Goal: Entertainment & Leisure: Consume media (video, audio)

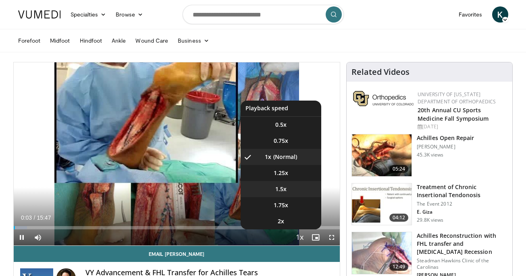
click at [283, 190] on span "1.5x" at bounding box center [280, 189] width 11 height 8
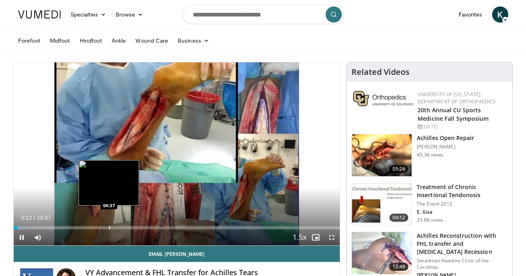
click at [109, 228] on div "Progress Bar" at bounding box center [109, 227] width 1 height 3
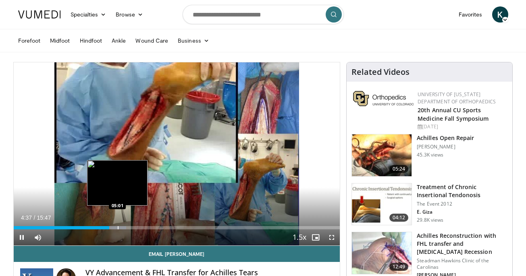
click at [118, 228] on div "Progress Bar" at bounding box center [118, 227] width 1 height 3
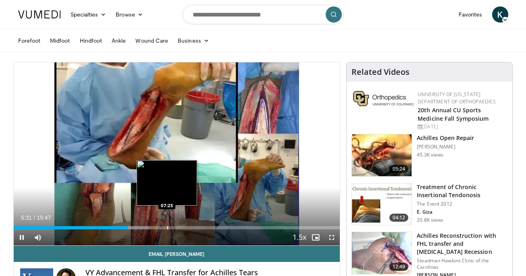
click at [167, 226] on div "Progress Bar" at bounding box center [167, 227] width 1 height 3
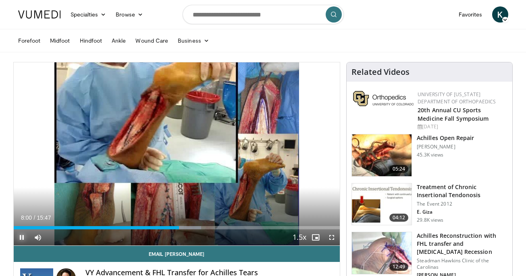
click at [22, 237] on span "Video Player" at bounding box center [22, 238] width 16 height 16
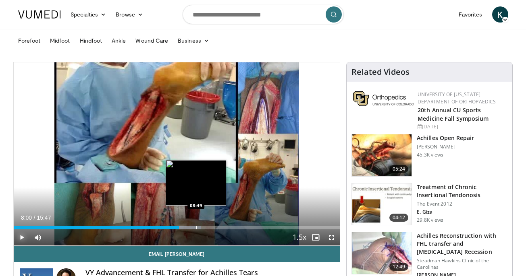
click at [196, 229] on div "Progress Bar" at bounding box center [196, 227] width 1 height 3
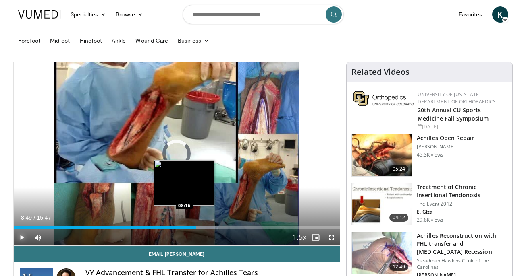
click at [185, 228] on div "Progress Bar" at bounding box center [185, 227] width 1 height 3
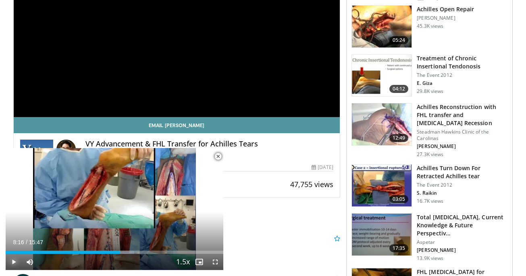
scroll to position [135, 0]
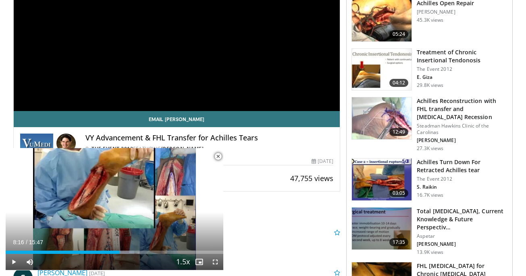
click at [217, 157] on span "Video Player" at bounding box center [218, 157] width 16 height 16
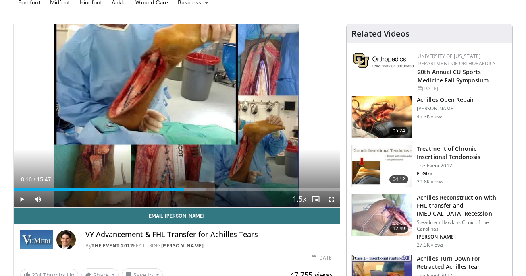
scroll to position [0, 0]
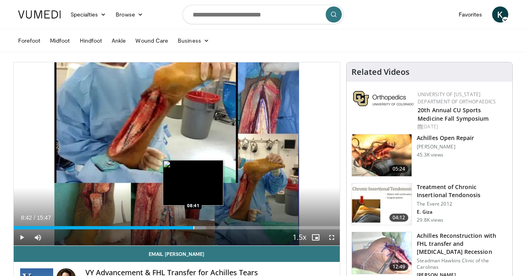
click at [193, 228] on div "Progress Bar" at bounding box center [193, 227] width 1 height 3
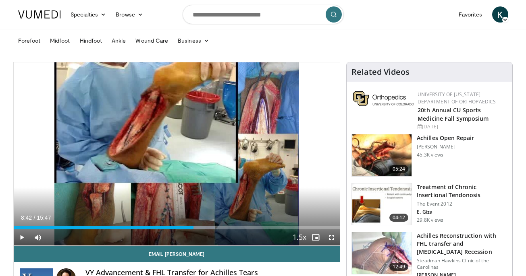
click at [202, 230] on div "Current Time 8:42 / Duration 15:47 Play Skip Backward Skip Forward Mute Loaded …" at bounding box center [177, 238] width 326 height 16
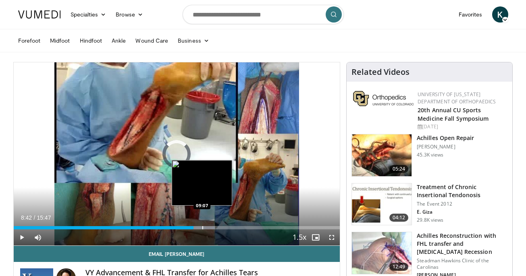
click at [202, 228] on div "Progress Bar" at bounding box center [202, 227] width 1 height 3
click at [209, 226] on div "Progress Bar" at bounding box center [209, 227] width 1 height 3
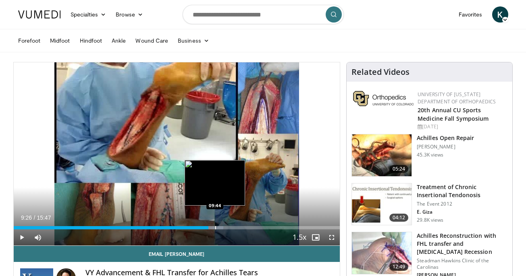
click at [216, 226] on div "Progress Bar" at bounding box center [215, 227] width 1 height 3
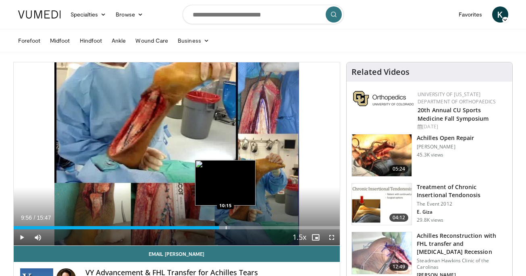
click at [226, 228] on div "Progress Bar" at bounding box center [226, 227] width 1 height 3
click at [231, 228] on div "Progress Bar" at bounding box center [231, 227] width 1 height 3
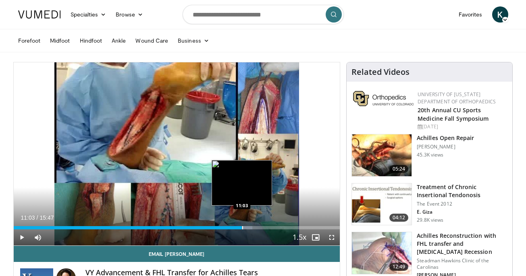
click at [242, 229] on div "Progress Bar" at bounding box center [242, 227] width 1 height 3
click at [249, 229] on div "Progress Bar" at bounding box center [249, 227] width 1 height 3
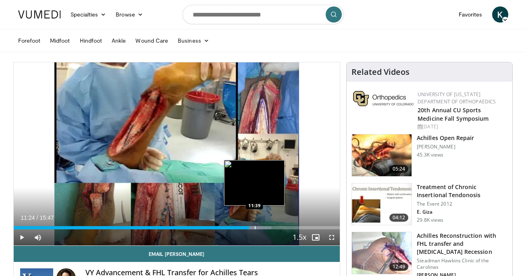
click at [255, 228] on div "Progress Bar" at bounding box center [255, 227] width 1 height 3
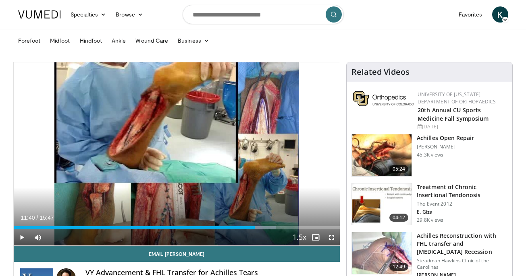
click at [262, 230] on div "Current Time 11:40 / Duration 15:47 Play Skip Backward Skip Forward Mute Loaded…" at bounding box center [177, 238] width 326 height 16
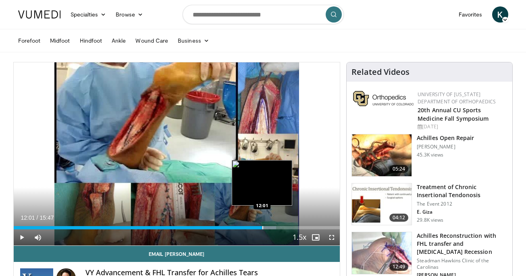
click at [262, 228] on div "Progress Bar" at bounding box center [262, 227] width 1 height 3
click at [255, 228] on div "Progress Bar" at bounding box center [255, 227] width 1 height 3
click at [262, 228] on div "Progress Bar" at bounding box center [262, 227] width 1 height 3
click at [256, 229] on div "Progress Bar" at bounding box center [256, 227] width 1 height 3
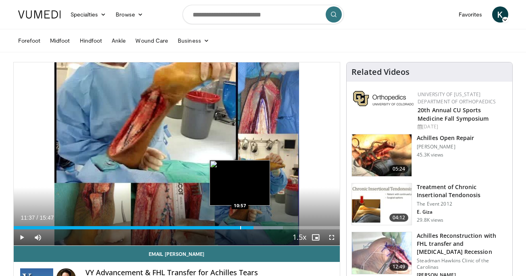
click at [240, 229] on div "Progress Bar" at bounding box center [240, 227] width 1 height 3
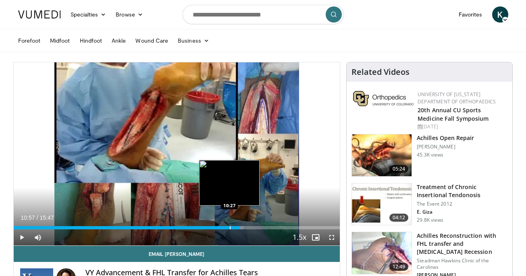
click at [229, 226] on div "10:57" at bounding box center [127, 227] width 226 height 3
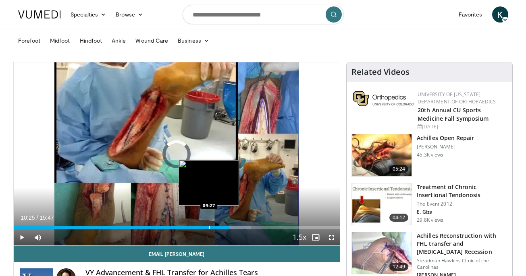
click at [208, 224] on div "Loaded : 72.70% 10:25 09:27" at bounding box center [177, 226] width 326 height 8
click at [206, 228] on div "Progress Bar" at bounding box center [206, 227] width 1 height 3
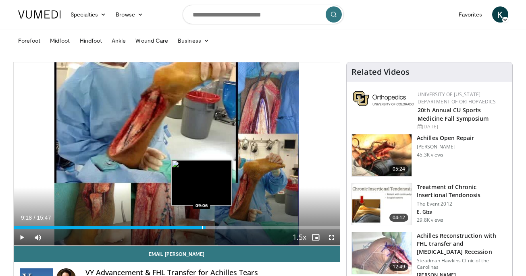
click at [202, 229] on div "Progress Bar" at bounding box center [202, 227] width 1 height 3
click at [196, 229] on div "Progress Bar" at bounding box center [196, 227] width 1 height 3
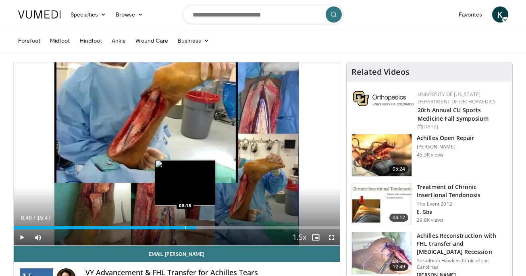
click at [184, 228] on div "08:49" at bounding box center [105, 227] width 183 height 3
click at [180, 228] on div "Progress Bar" at bounding box center [180, 227] width 1 height 3
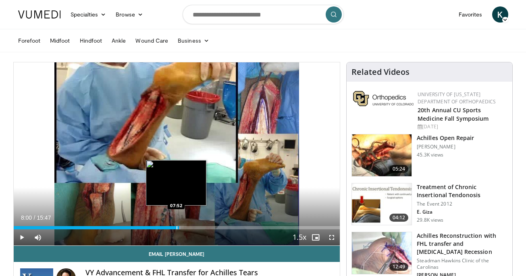
click at [176, 228] on div "Progress Bar" at bounding box center [176, 227] width 1 height 3
click at [168, 228] on div "Progress Bar" at bounding box center [168, 227] width 1 height 3
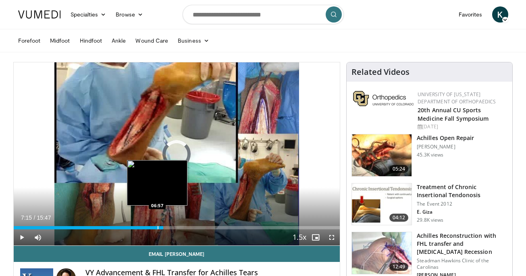
click at [158, 228] on div "Progress Bar" at bounding box center [158, 227] width 1 height 3
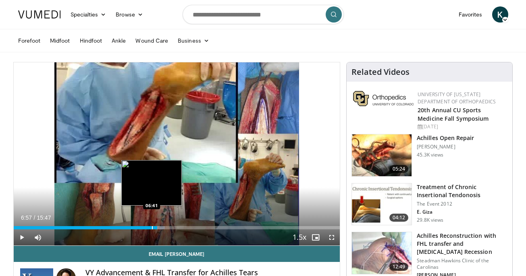
click at [152, 229] on div "Progress Bar" at bounding box center [152, 227] width 1 height 3
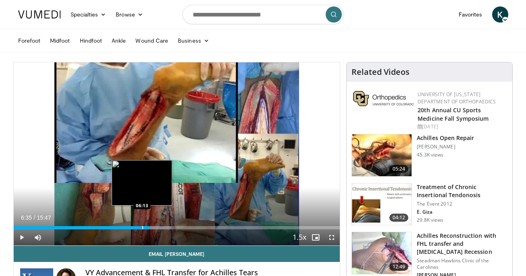
click at [142, 229] on div "Progress Bar" at bounding box center [142, 227] width 1 height 3
click at [136, 229] on div "06:13" at bounding box center [78, 227] width 129 height 3
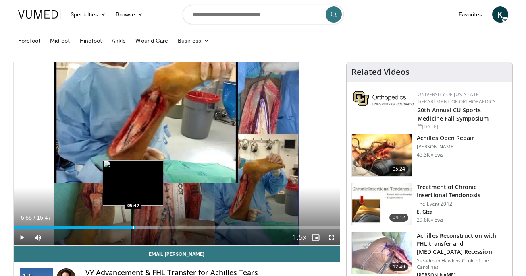
click at [133, 229] on div "Progress Bar" at bounding box center [133, 227] width 1 height 3
click at [131, 229] on div "Progress Bar" at bounding box center [131, 227] width 1 height 3
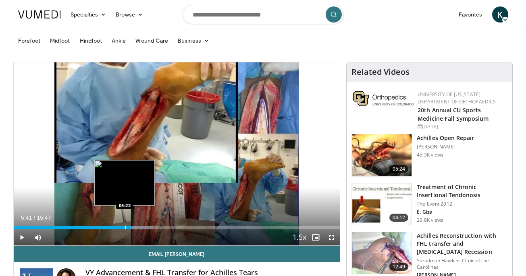
click at [124, 229] on div "05:41" at bounding box center [73, 227] width 118 height 3
click at [119, 229] on div "Progress Bar" at bounding box center [119, 227] width 1 height 3
click at [127, 229] on div "Progress Bar" at bounding box center [127, 227] width 1 height 3
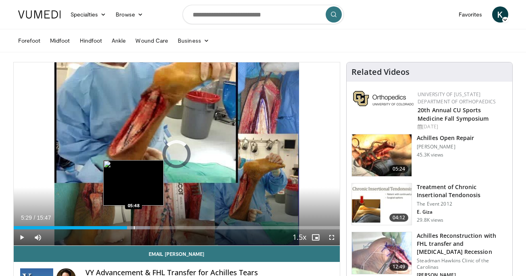
click at [134, 228] on div "Progress Bar" at bounding box center [134, 227] width 1 height 3
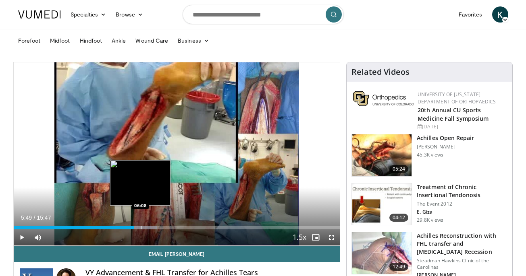
click at [141, 228] on div "Progress Bar" at bounding box center [141, 227] width 1 height 3
click at [144, 229] on div "Progress Bar" at bounding box center [144, 227] width 1 height 3
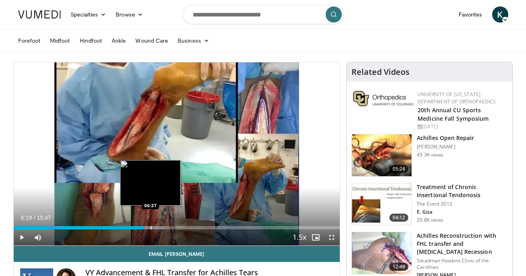
click at [151, 229] on div "Progress Bar" at bounding box center [151, 227] width 1 height 3
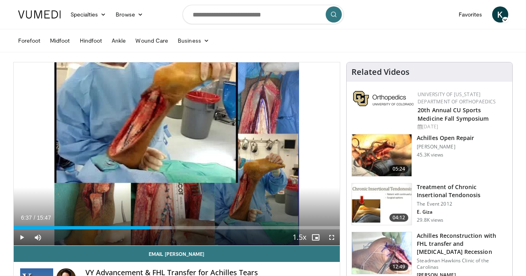
click at [154, 231] on div "Current Time 6:37 / Duration 15:47 Play Skip Backward Skip Forward Mute Loaded …" at bounding box center [177, 238] width 326 height 16
click at [154, 230] on div "Current Time 6:37 / Duration 15:47 Play Skip Backward Skip Forward Mute Loaded …" at bounding box center [177, 238] width 326 height 16
click at [155, 230] on div "Current Time 6:37 / Duration 15:47 Play Skip Backward Skip Forward Mute Loaded …" at bounding box center [177, 238] width 326 height 16
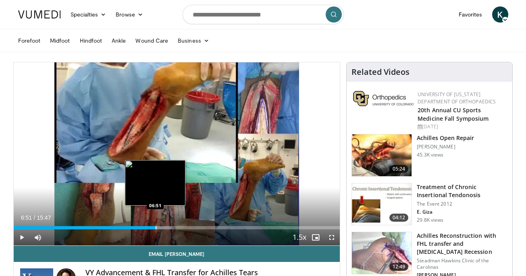
click at [156, 229] on div "Progress Bar" at bounding box center [156, 227] width 1 height 3
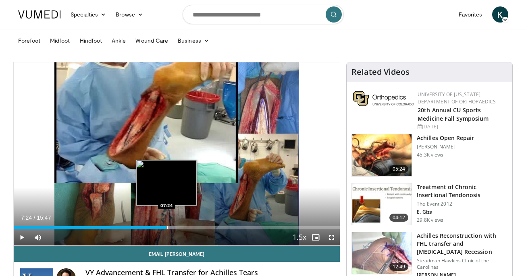
click at [167, 226] on div "Progress Bar" at bounding box center [167, 227] width 1 height 3
click at [176, 226] on div "Progress Bar" at bounding box center [176, 227] width 1 height 3
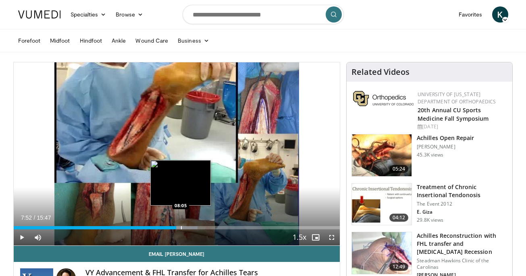
click at [181, 227] on div "Progress Bar" at bounding box center [181, 227] width 1 height 3
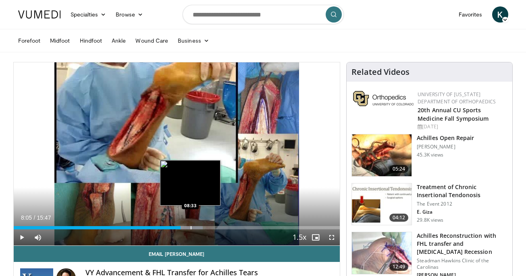
click at [191, 228] on div "Progress Bar" at bounding box center [191, 227] width 1 height 3
click at [192, 228] on div "Progress Bar" at bounding box center [191, 227] width 1 height 3
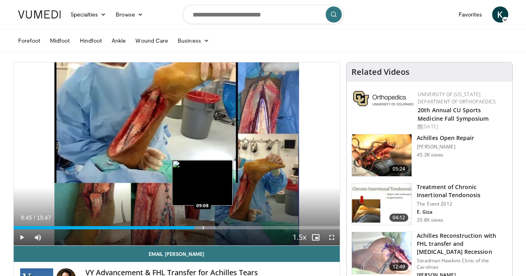
click at [203, 228] on div "Progress Bar" at bounding box center [203, 227] width 1 height 3
click at [209, 228] on div "Progress Bar" at bounding box center [209, 227] width 1 height 3
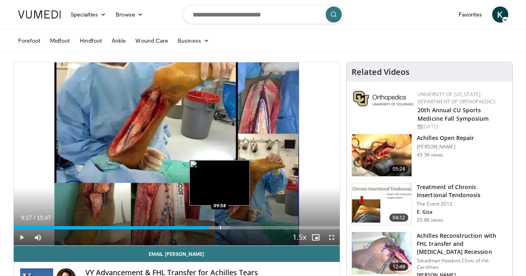
click at [220, 228] on div "Progress Bar" at bounding box center [220, 227] width 1 height 3
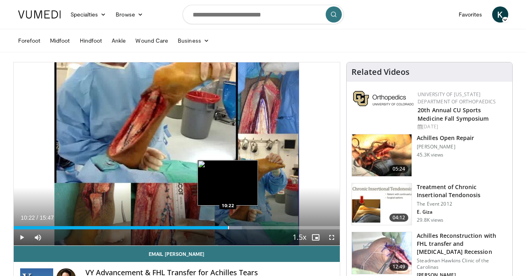
click at [228, 228] on div "Progress Bar" at bounding box center [228, 227] width 1 height 3
click at [237, 228] on div "Progress Bar" at bounding box center [237, 227] width 1 height 3
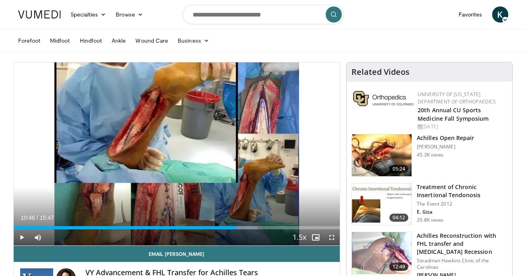
click at [246, 230] on div "Current Time 10:46 / Duration 15:47 Play Skip Backward Skip Forward Mute Loaded…" at bounding box center [177, 238] width 326 height 16
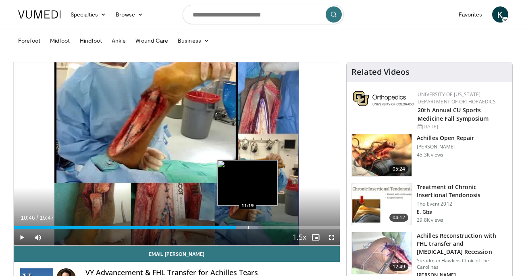
click at [247, 228] on div "Loaded : 74.80% 10:46 11:19" at bounding box center [177, 227] width 326 height 3
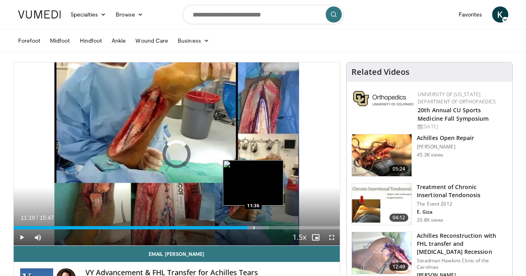
click at [253, 228] on div "Progress Bar" at bounding box center [253, 227] width 1 height 3
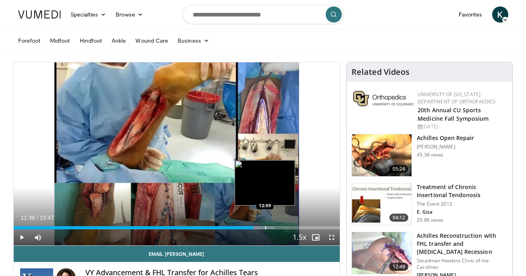
click at [265, 228] on div "Progress Bar" at bounding box center [265, 227] width 1 height 3
click at [272, 228] on div "Progress Bar" at bounding box center [272, 227] width 1 height 3
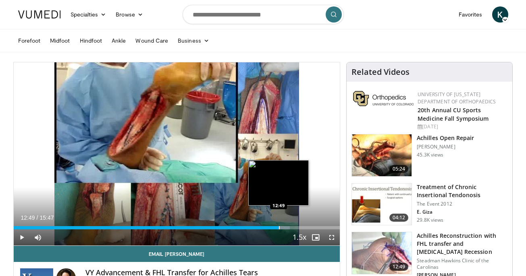
click at [279, 228] on div "Progress Bar" at bounding box center [279, 227] width 1 height 3
click at [282, 228] on div "Progress Bar" at bounding box center [282, 227] width 1 height 3
